Goal: Navigation & Orientation: Find specific page/section

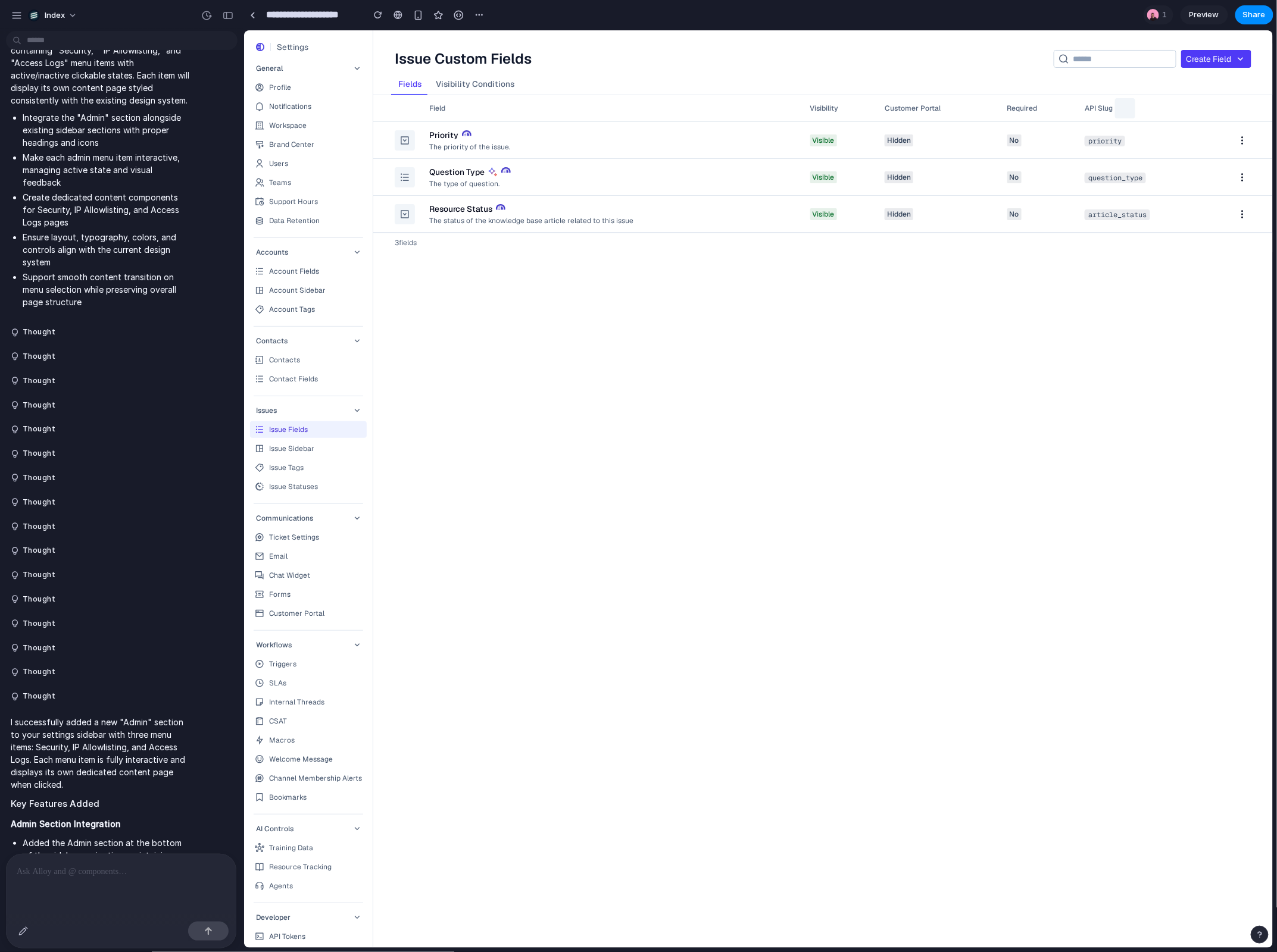
scroll to position [2453, 0]
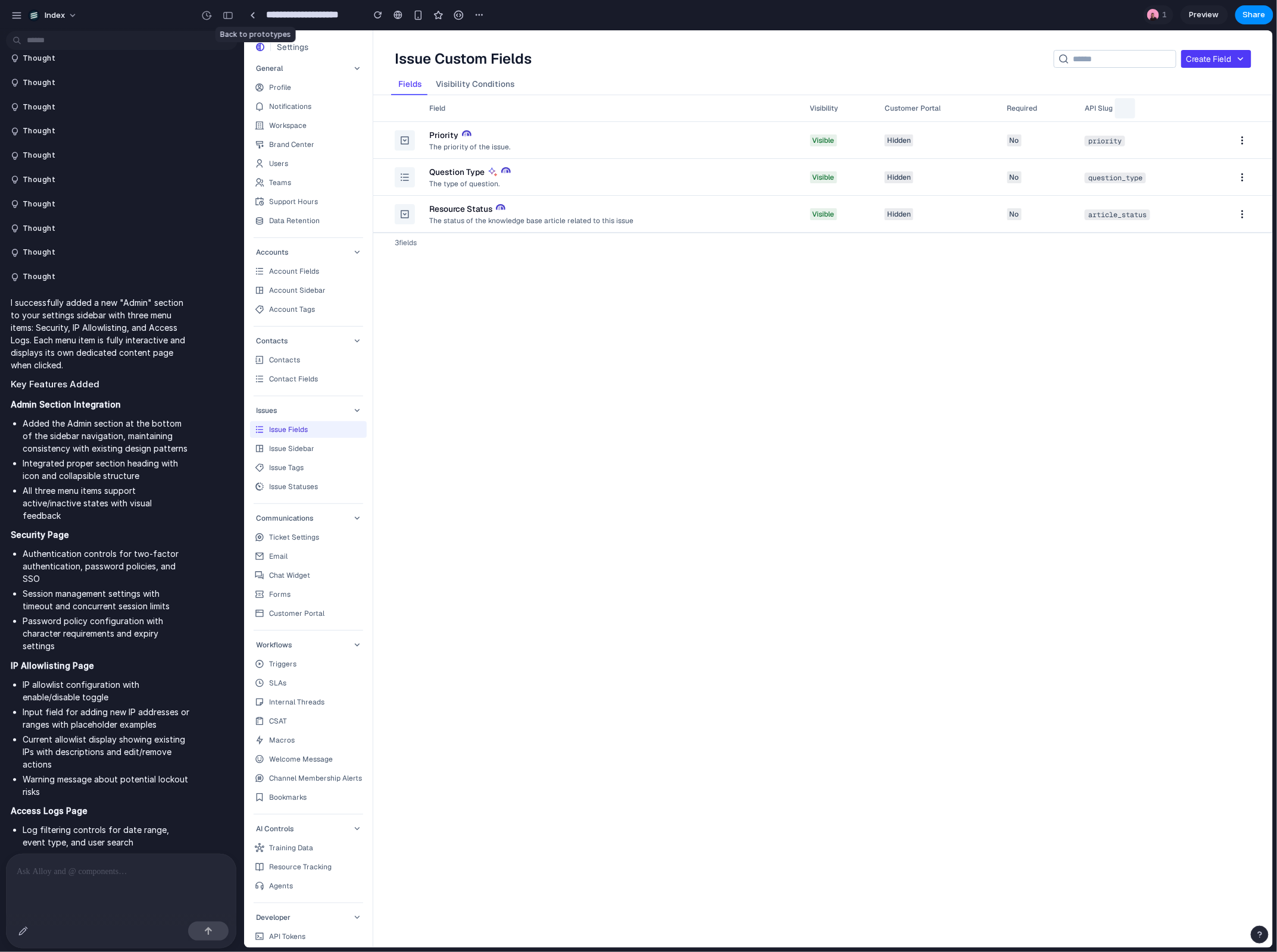
click at [254, 23] on div at bounding box center [252, 15] width 18 height 18
click at [254, 19] on link at bounding box center [252, 15] width 18 height 18
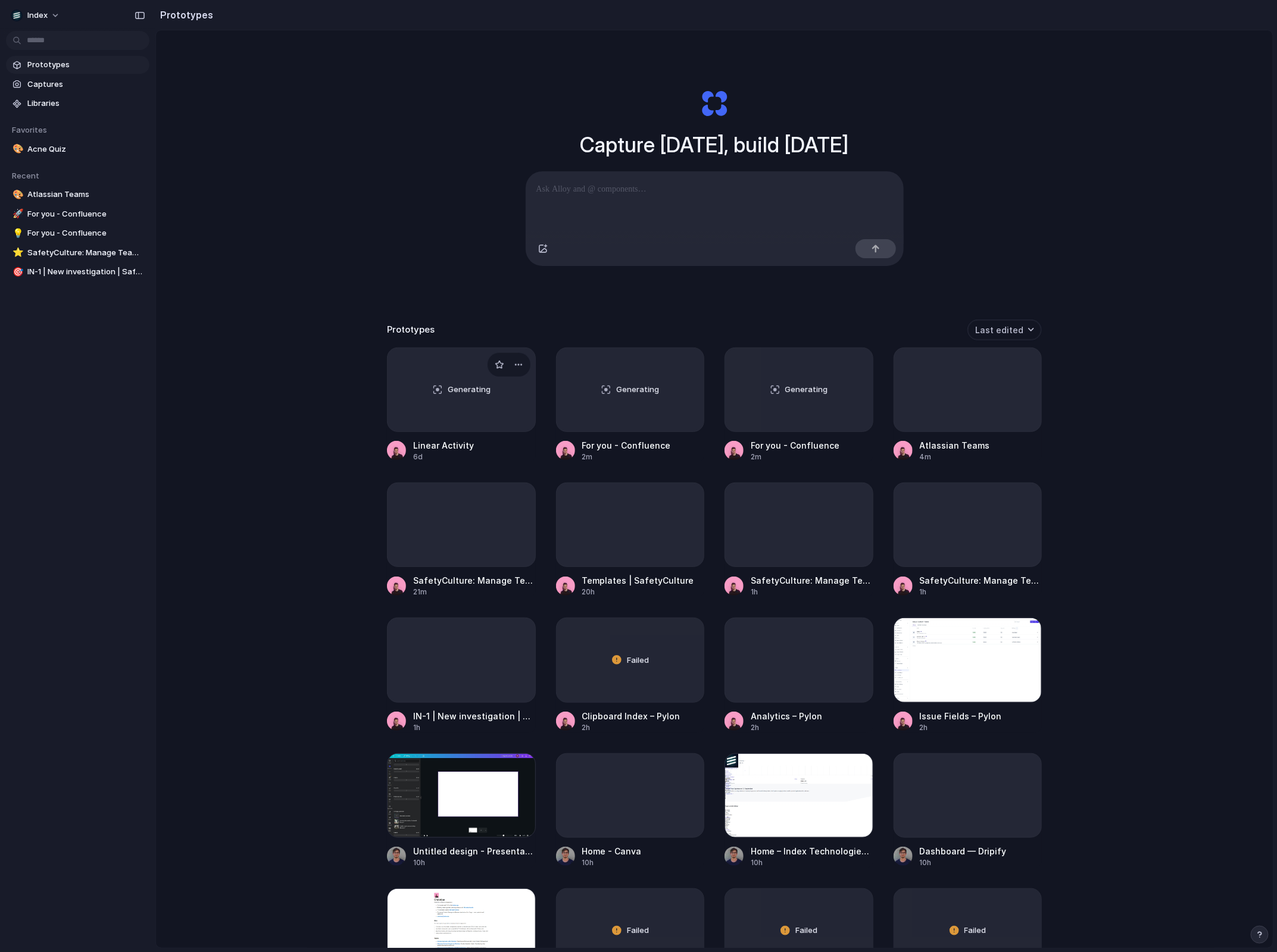
click at [484, 407] on div "Generating" at bounding box center [462, 390] width 148 height 83
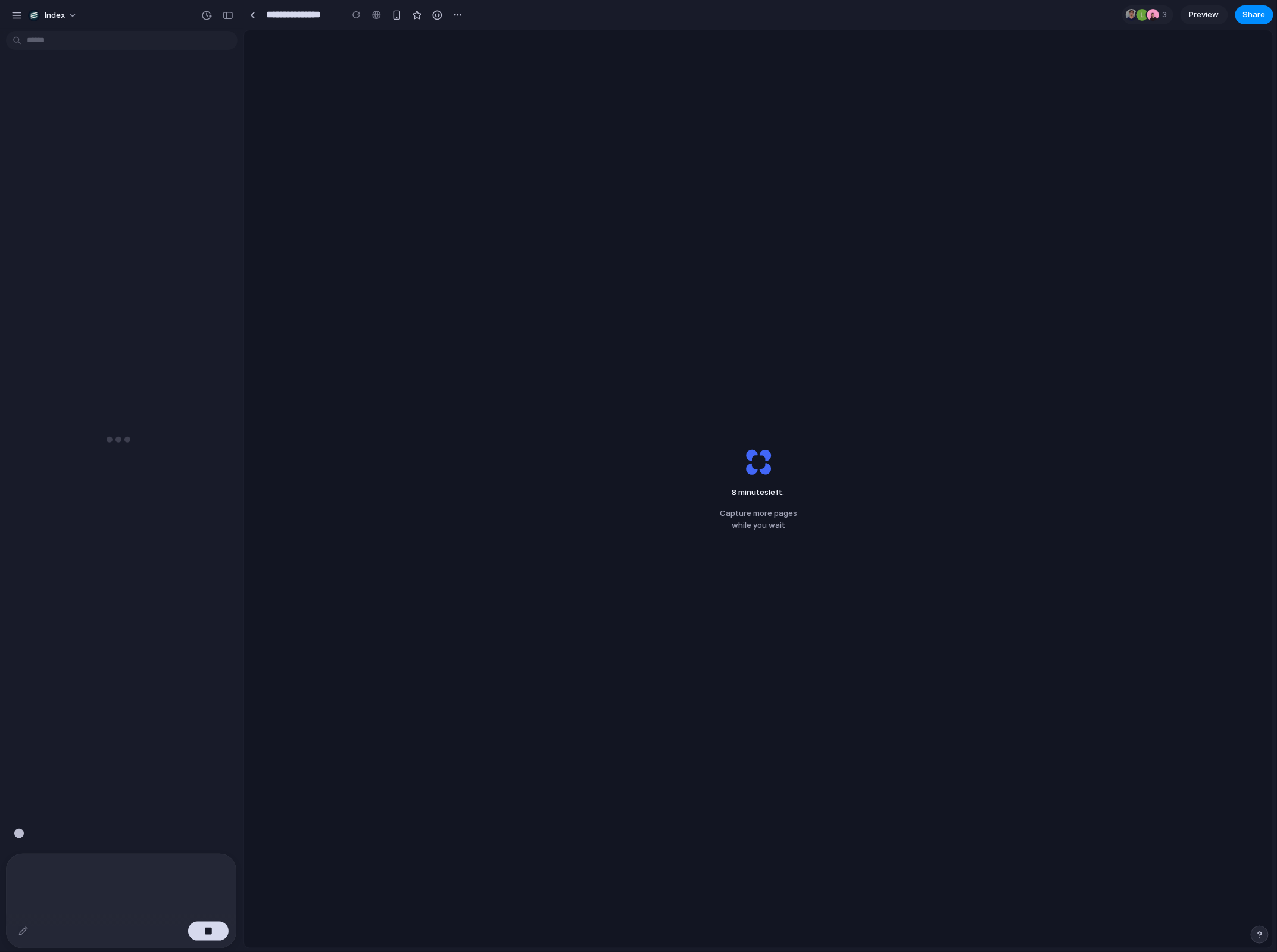
scroll to position [2479, 0]
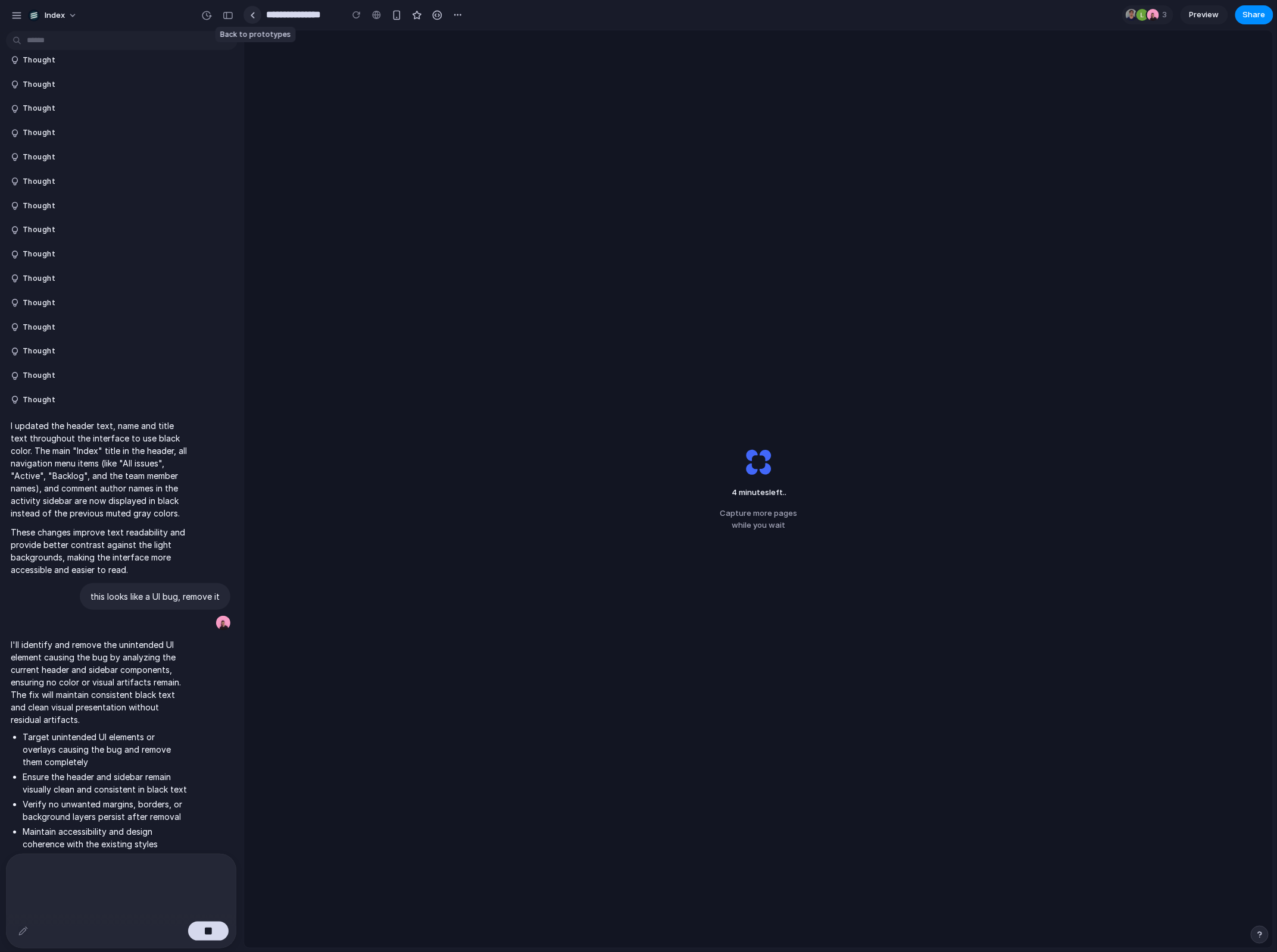
click at [253, 22] on link at bounding box center [252, 15] width 18 height 18
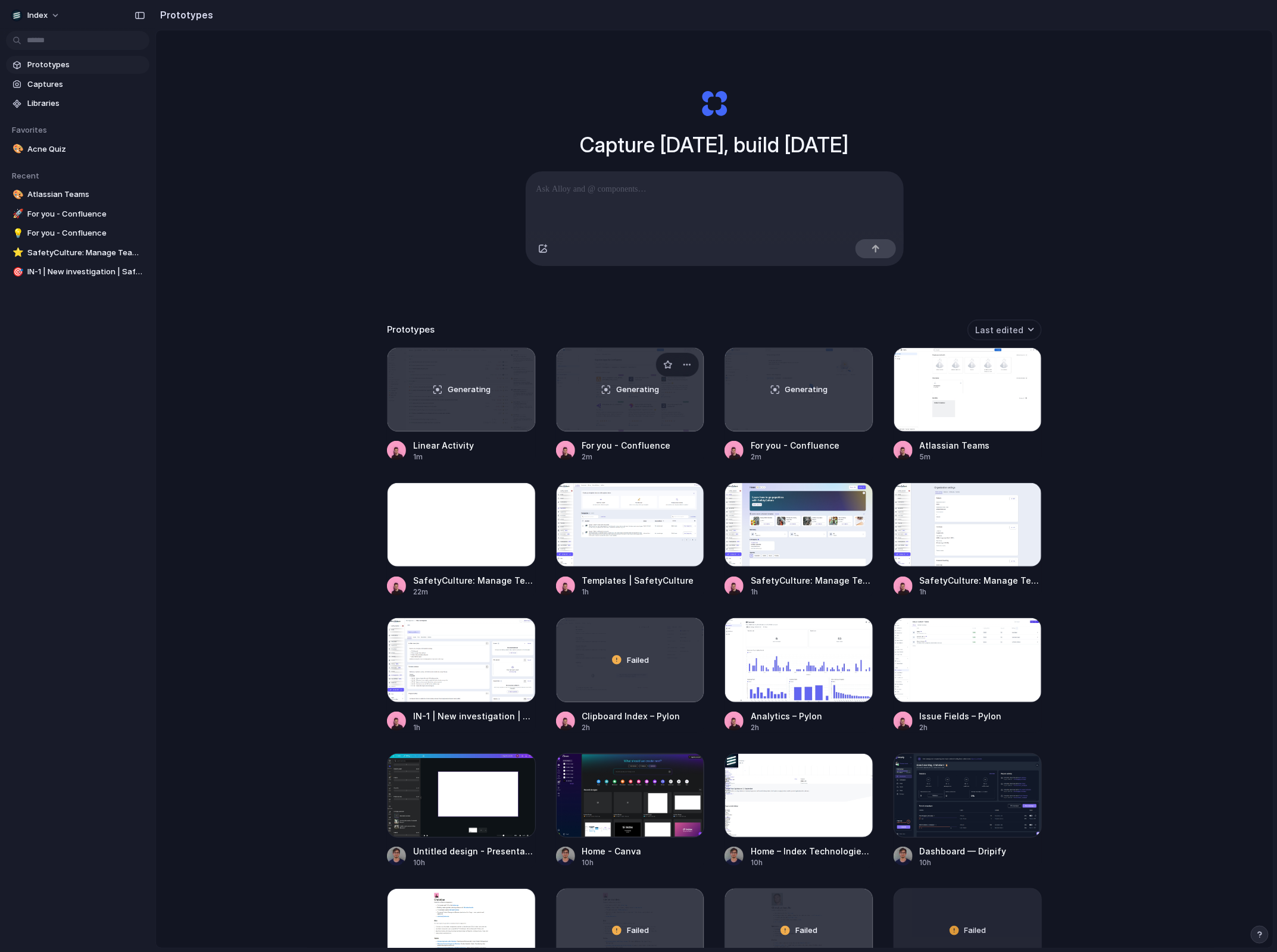
click at [580, 374] on div "Generating" at bounding box center [630, 390] width 148 height 83
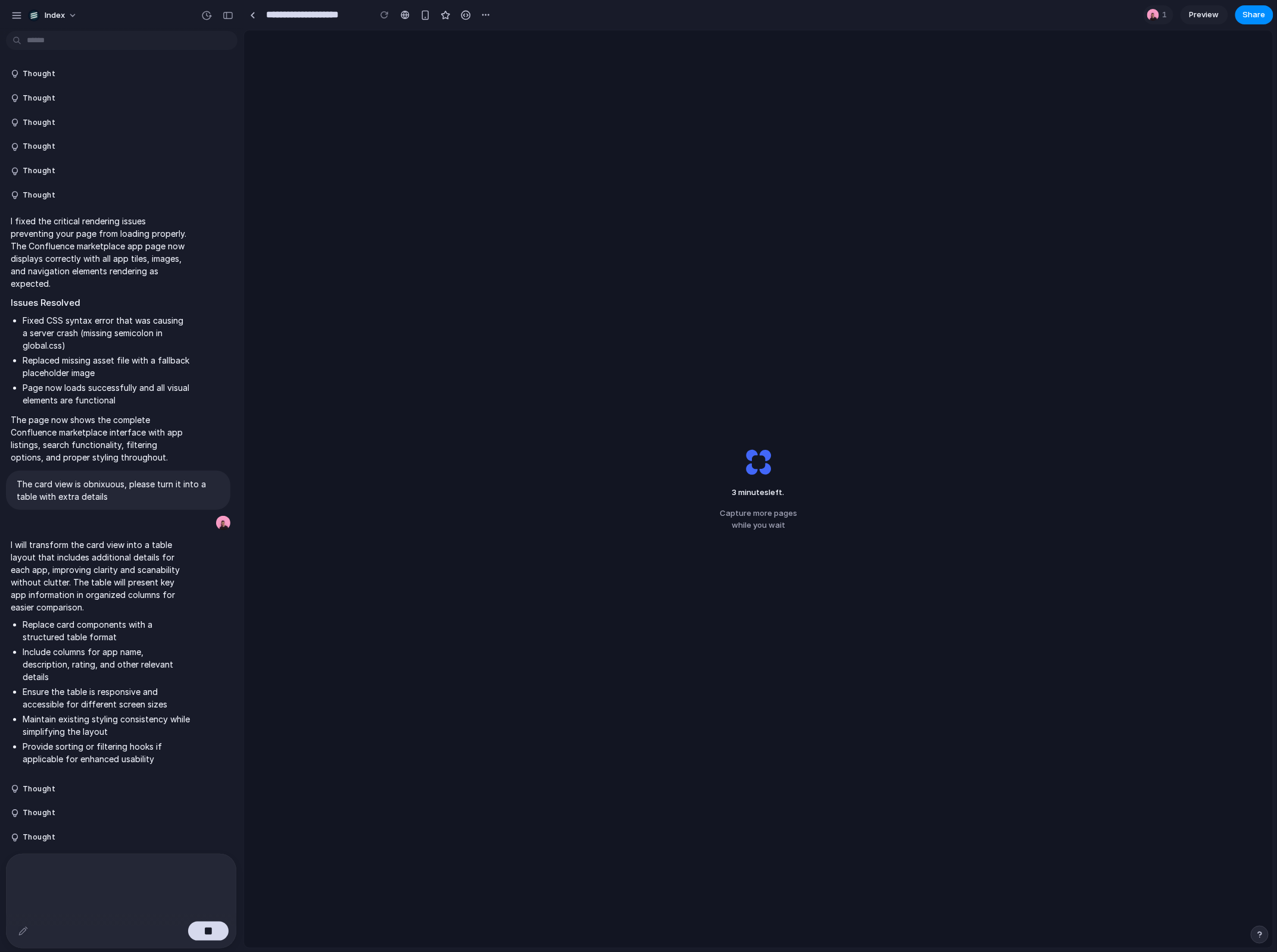
scroll to position [27, 0]
